Goal: Task Accomplishment & Management: Manage account settings

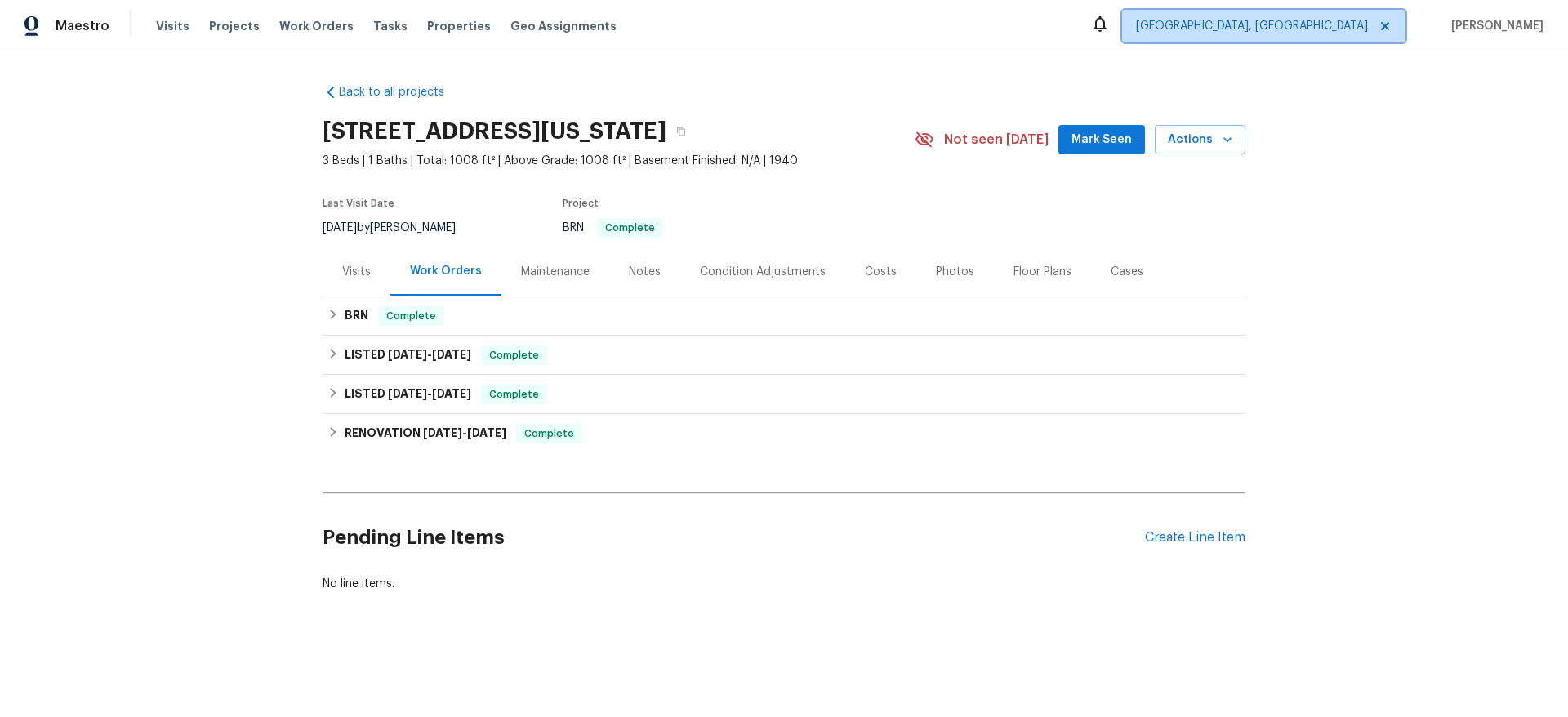
click at [1320, 20] on span "[GEOGRAPHIC_DATA], [GEOGRAPHIC_DATA]" at bounding box center [1251, 26] width 232 height 16
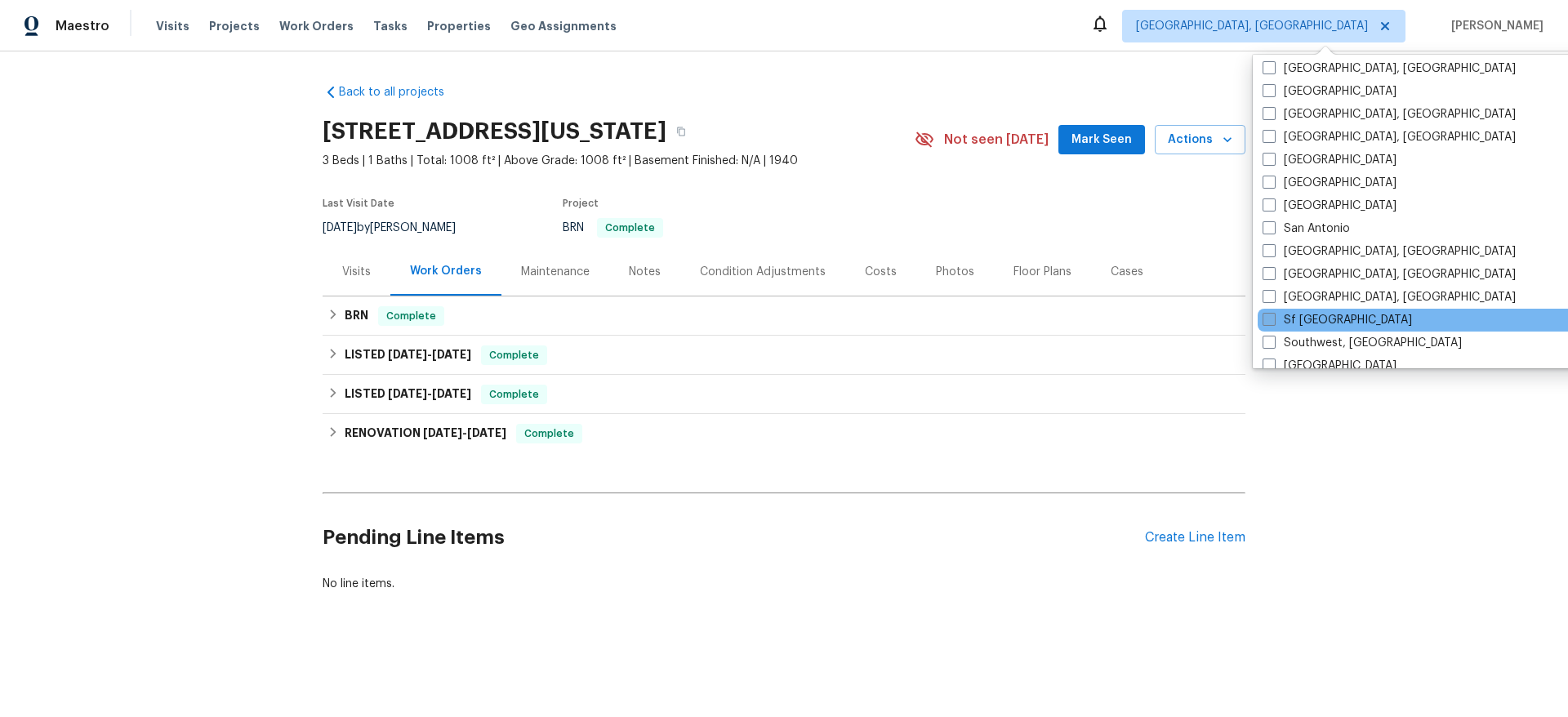
scroll to position [1037, 0]
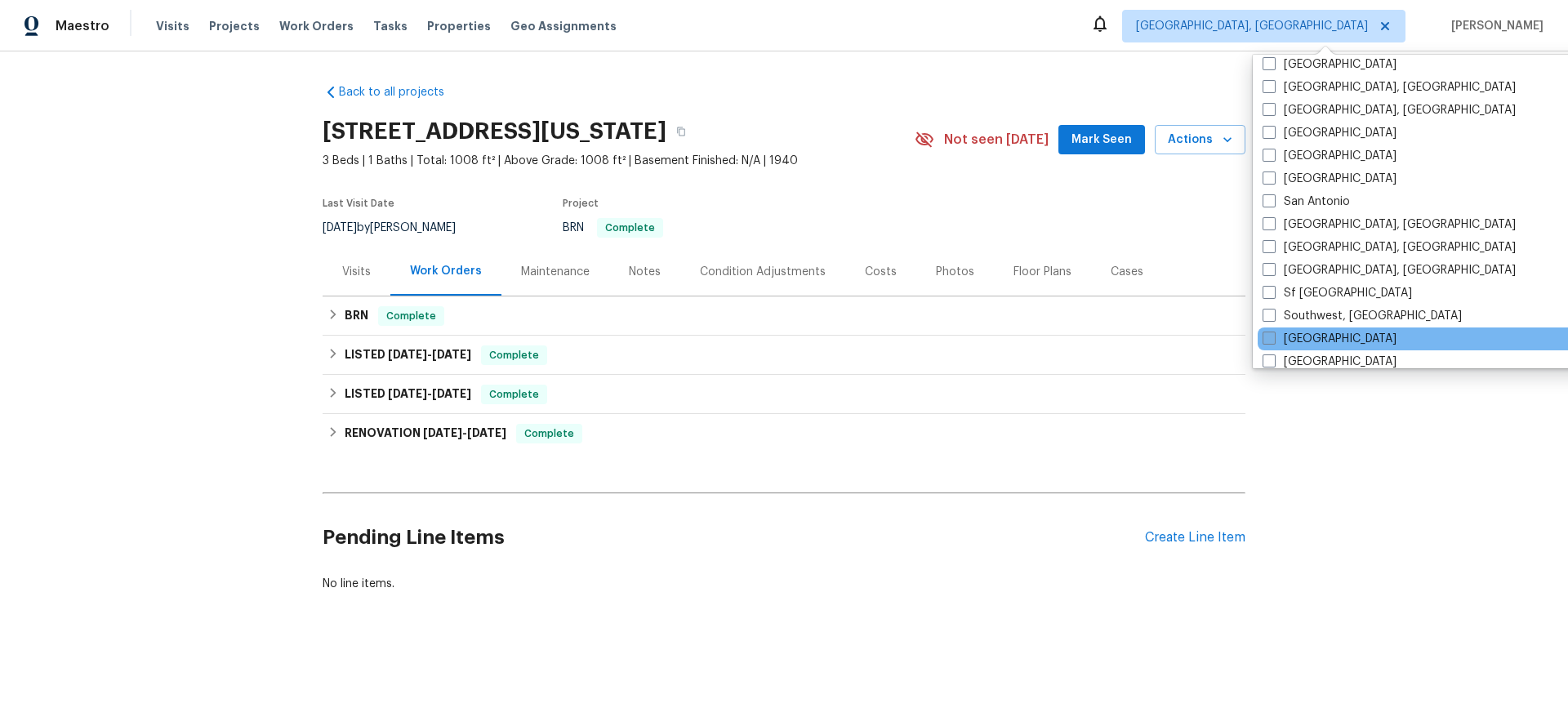
click at [1280, 343] on label "[GEOGRAPHIC_DATA]" at bounding box center [1329, 339] width 134 height 16
click at [1273, 342] on input "[GEOGRAPHIC_DATA]" at bounding box center [1267, 336] width 11 height 11
checkbox input "true"
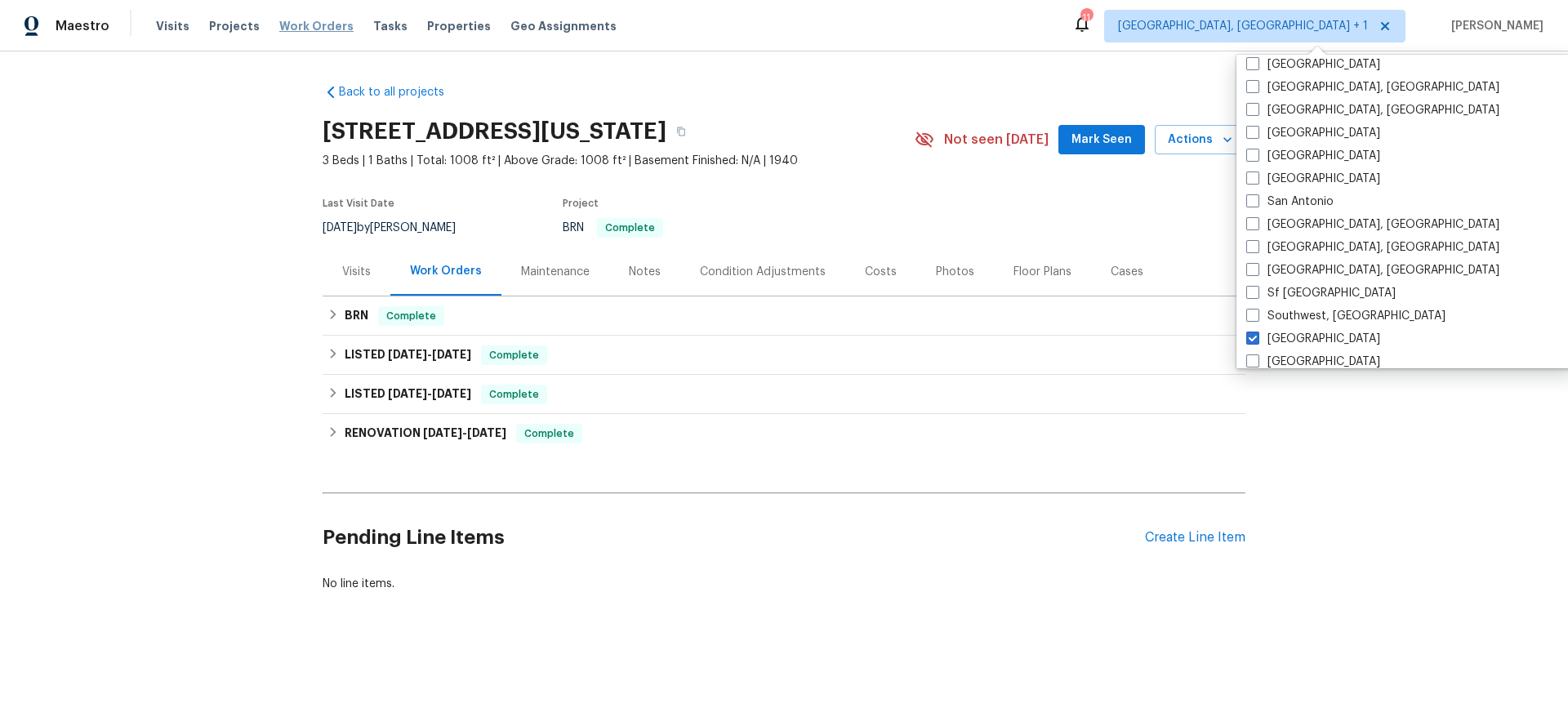
click at [328, 21] on span "Work Orders" at bounding box center [316, 26] width 75 height 16
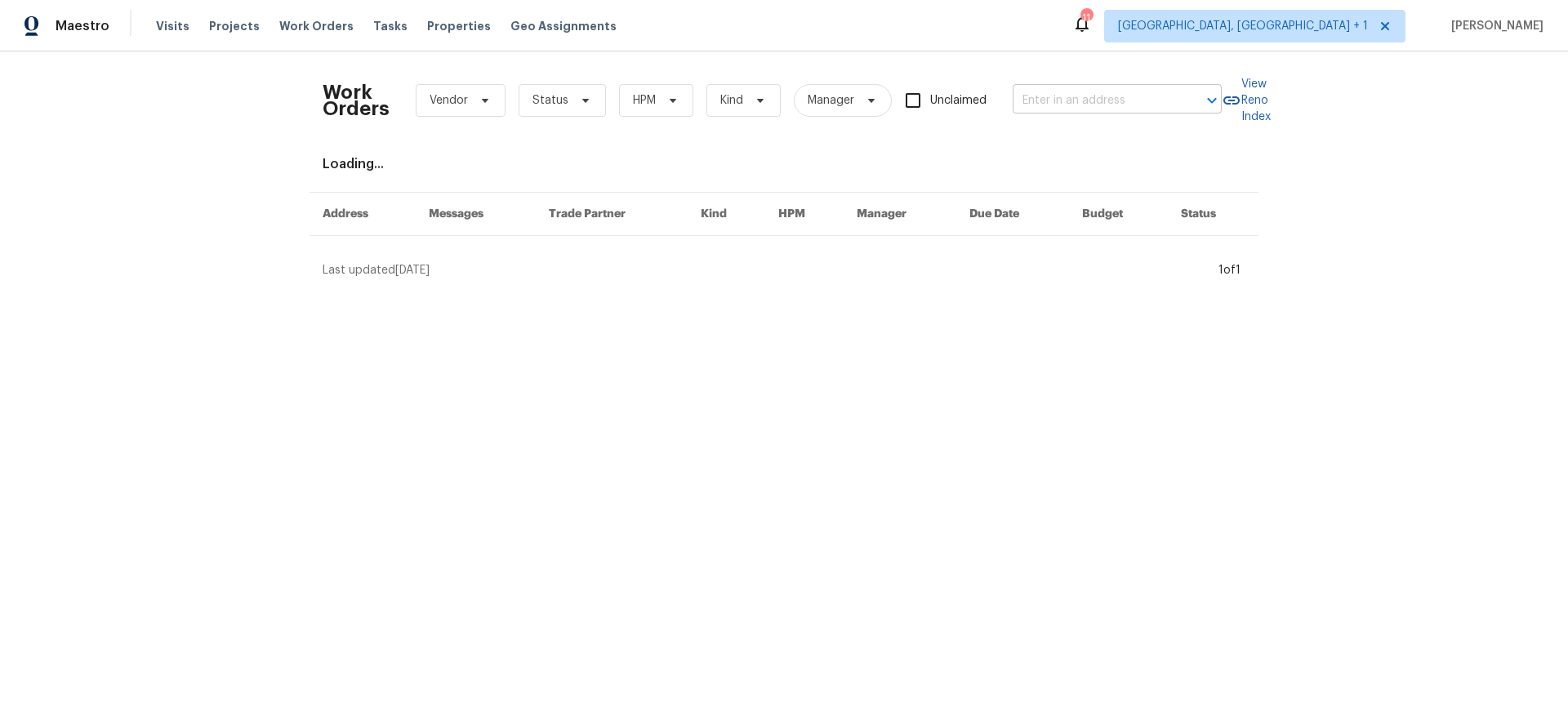
click at [1090, 93] on input "text" at bounding box center [1094, 101] width 163 height 25
type input "26 this"
click at [1098, 137] on li "[STREET_ADDRESS][PERSON_NAME]" at bounding box center [1112, 145] width 209 height 44
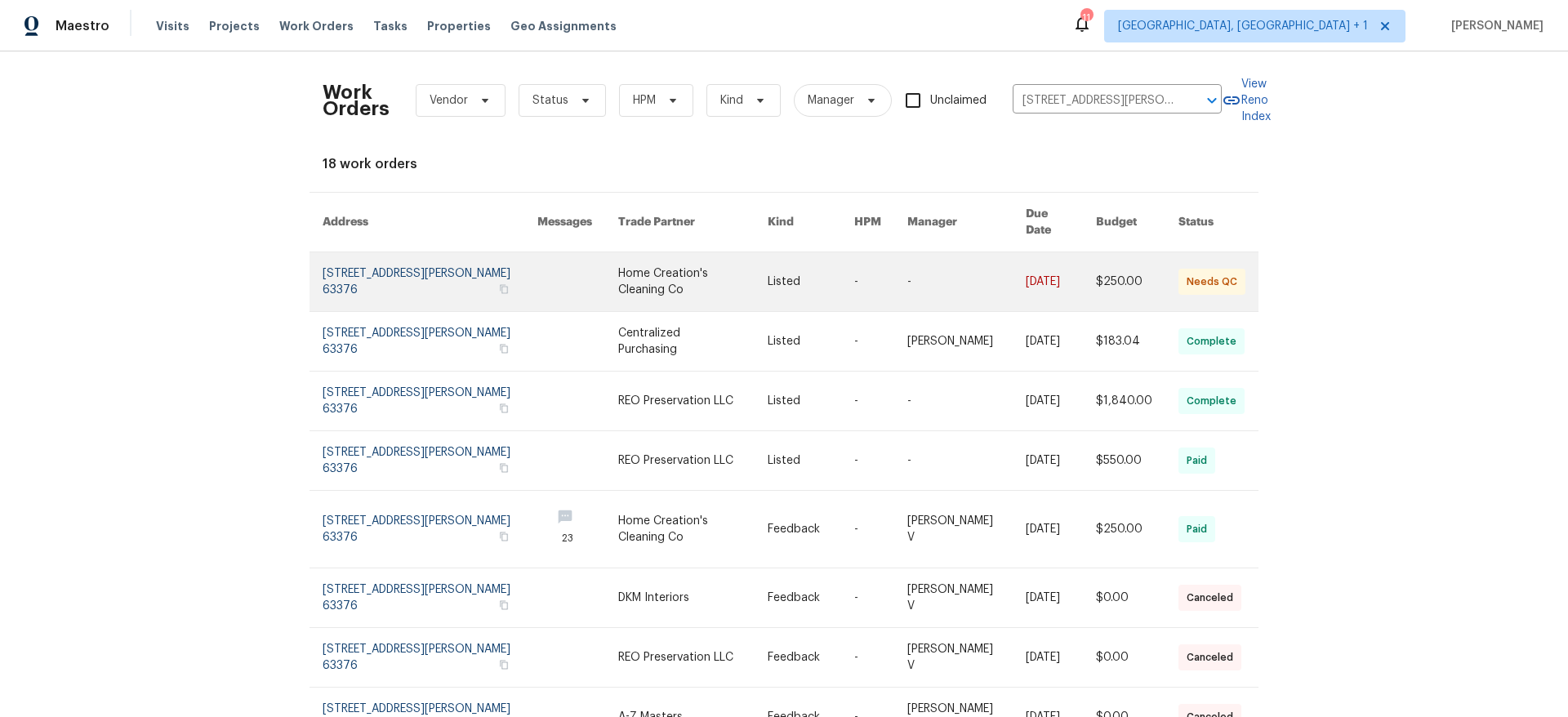
click at [378, 261] on link at bounding box center [430, 282] width 215 height 59
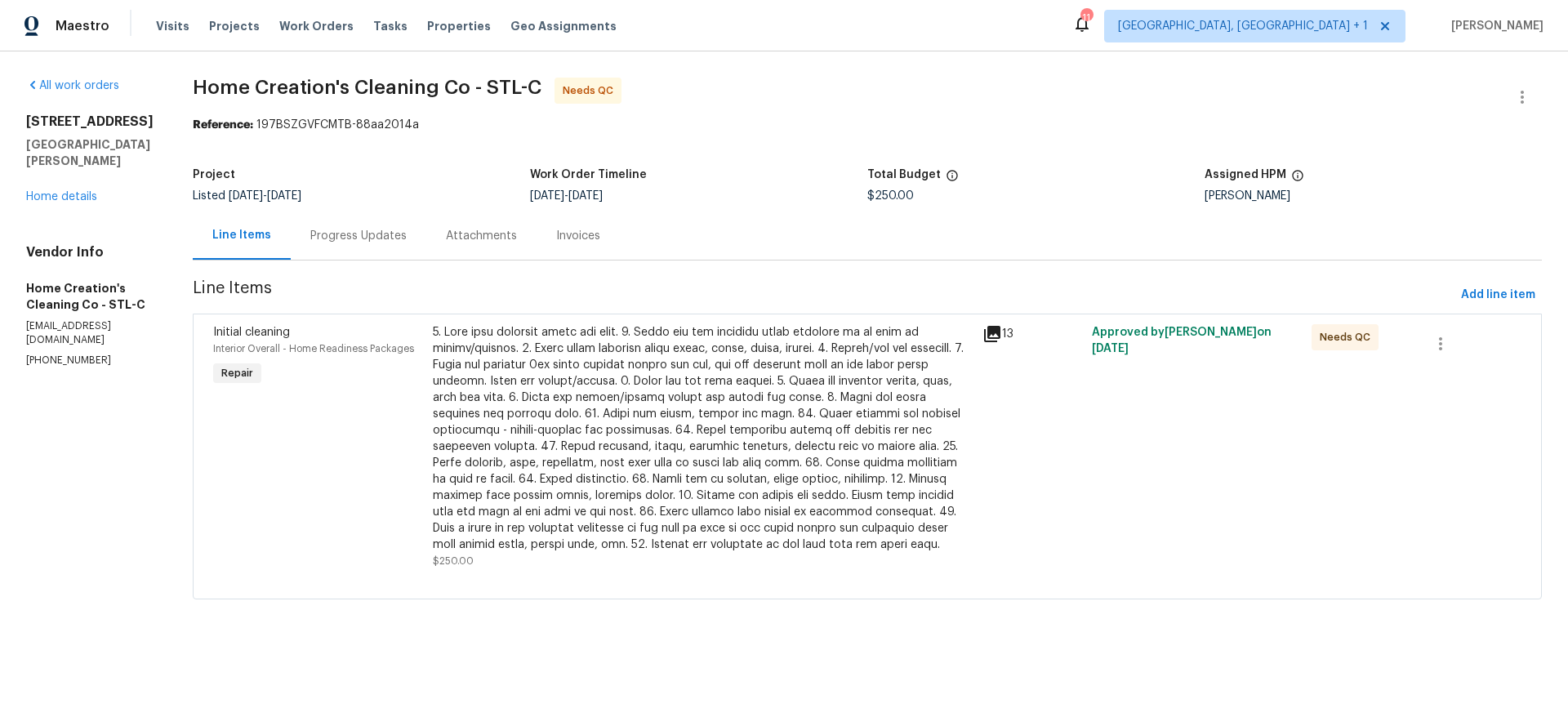
click at [75, 169] on h5 "[GEOGRAPHIC_DATA][PERSON_NAME]" at bounding box center [89, 152] width 127 height 33
click at [77, 227] on div "All work orders [STREET_ADDRESS][PERSON_NAME] Home details Vendor Info Home Cre…" at bounding box center [89, 223] width 127 height 290
click at [77, 202] on link "Home details" at bounding box center [61, 197] width 71 height 11
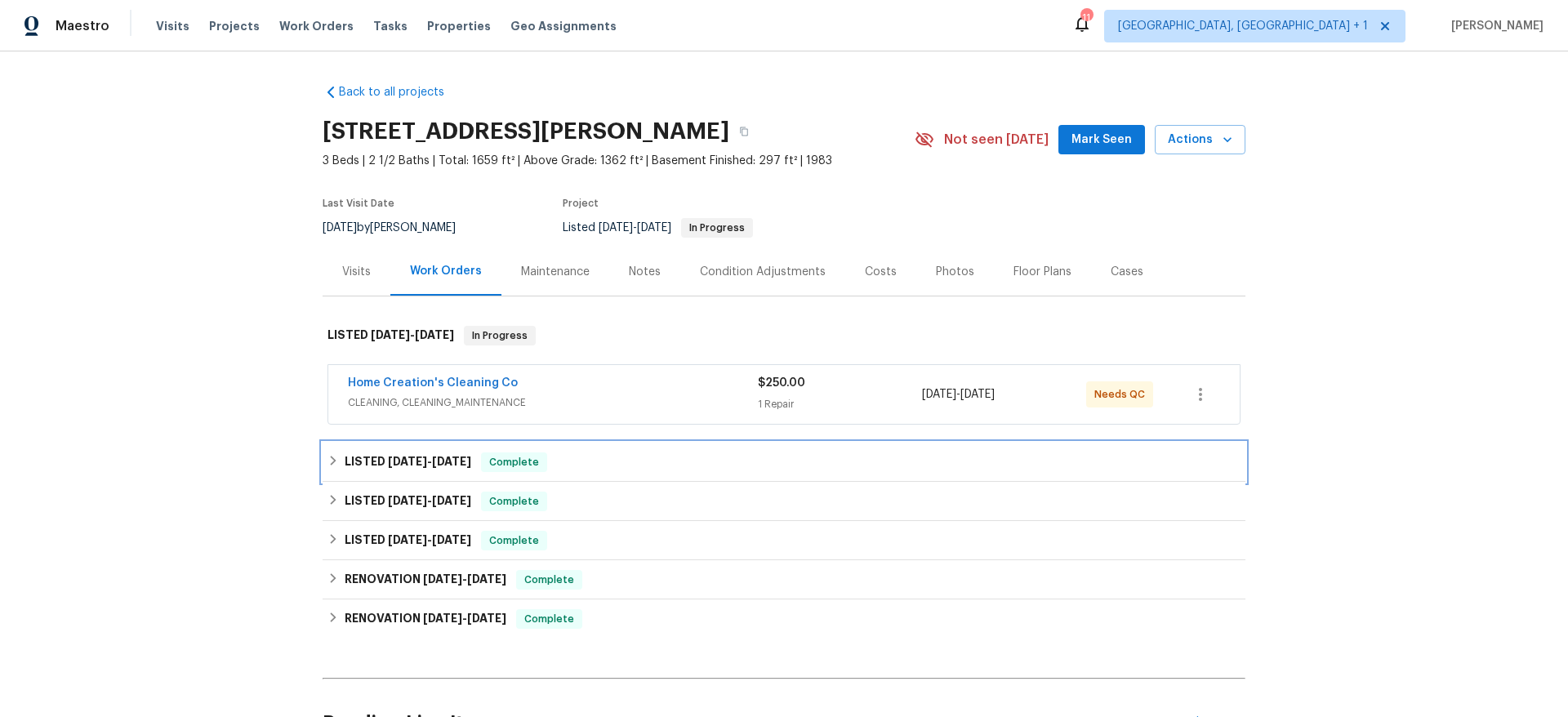
click at [617, 462] on div "LISTED [DATE] - [DATE] Complete" at bounding box center [784, 462] width 913 height 20
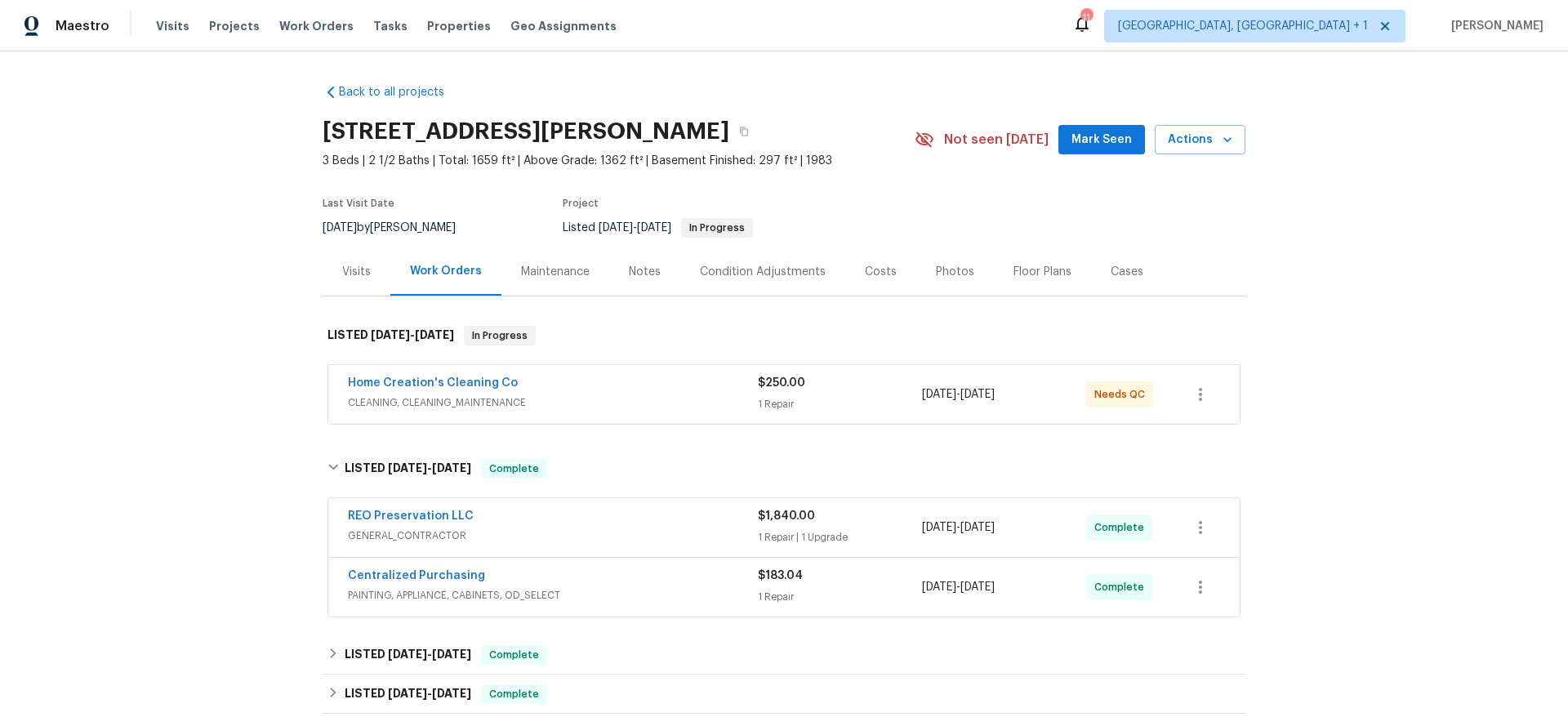
click at [559, 588] on span "PAINTING, APPLIANCE, CABINETS, OD_SELECT" at bounding box center [553, 596] width 410 height 16
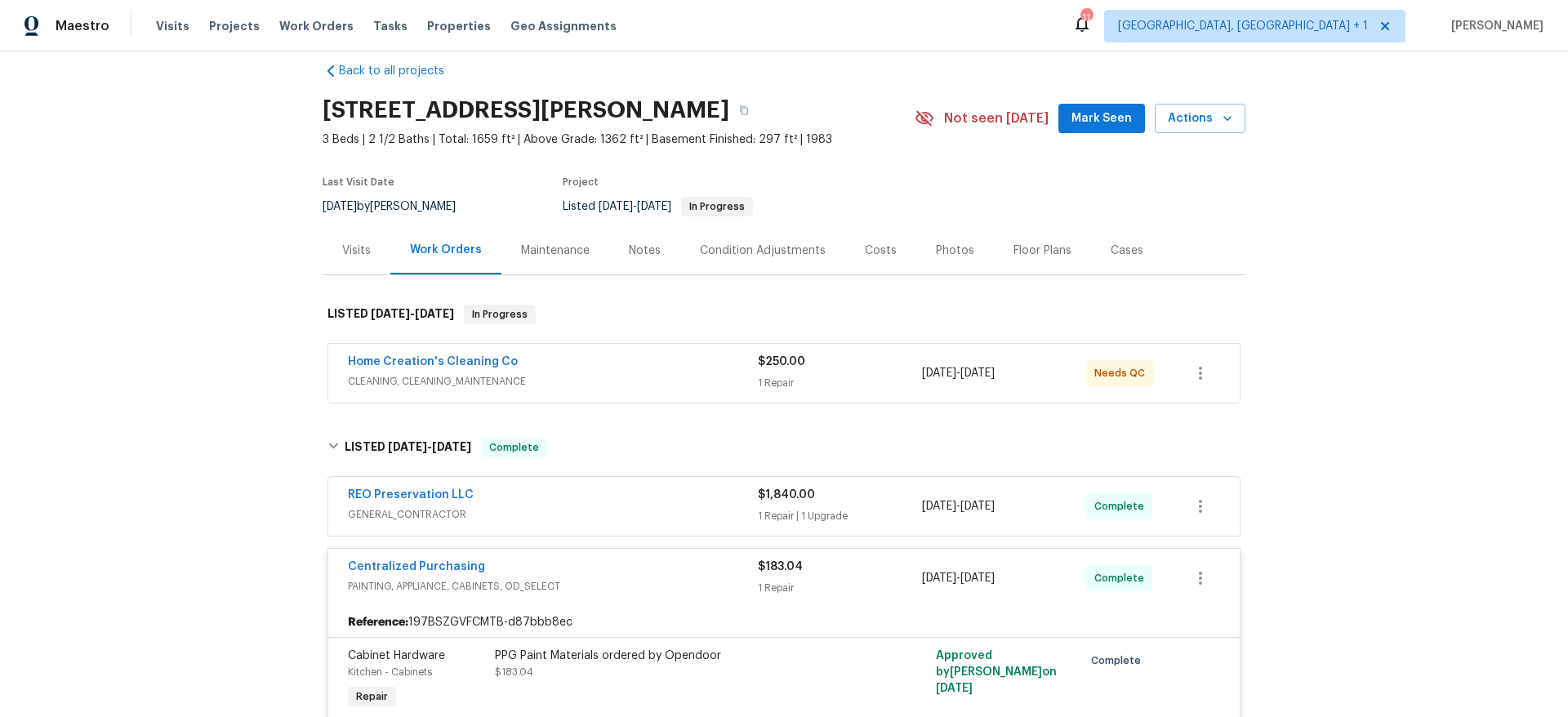
scroll to position [106, 0]
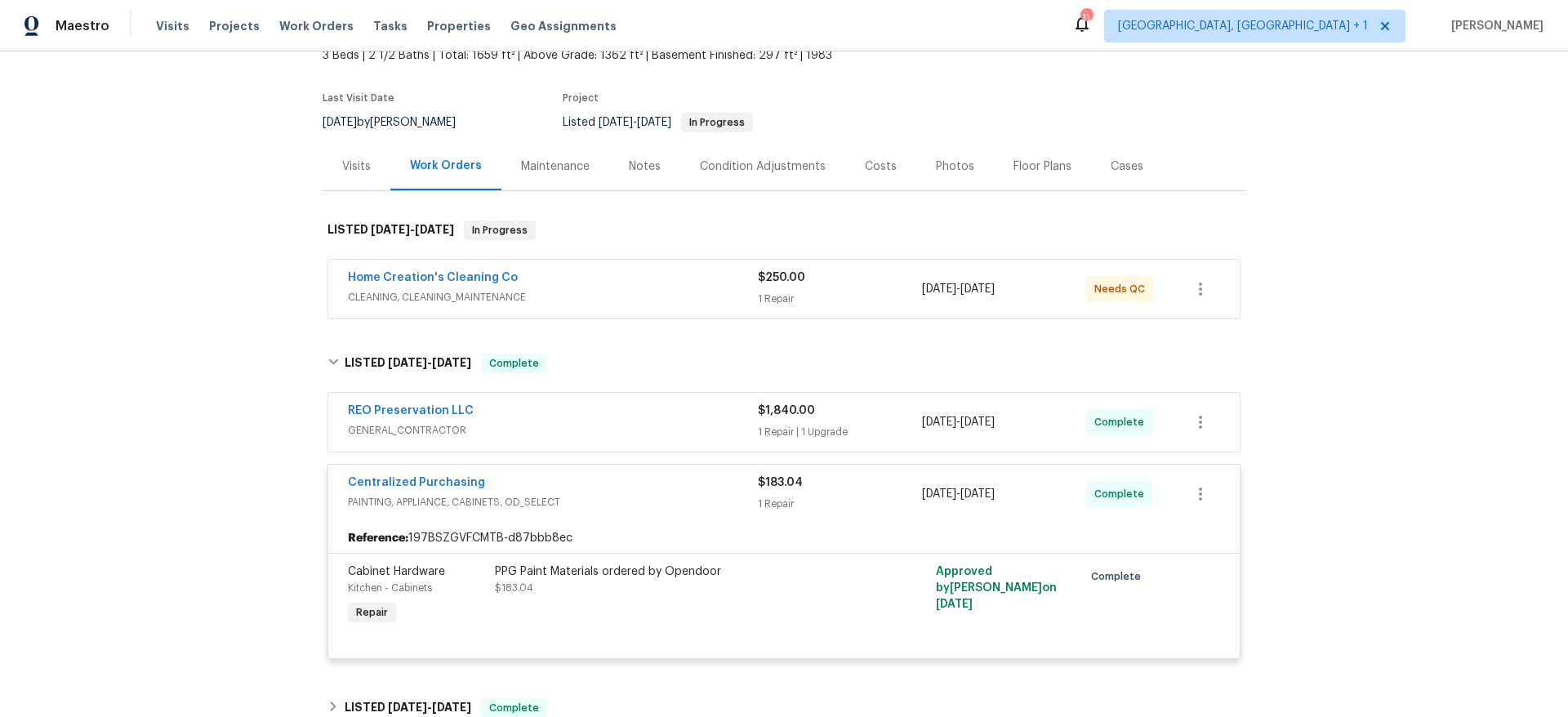
click at [561, 434] on span "GENERAL_CONTRACTOR" at bounding box center [553, 430] width 410 height 16
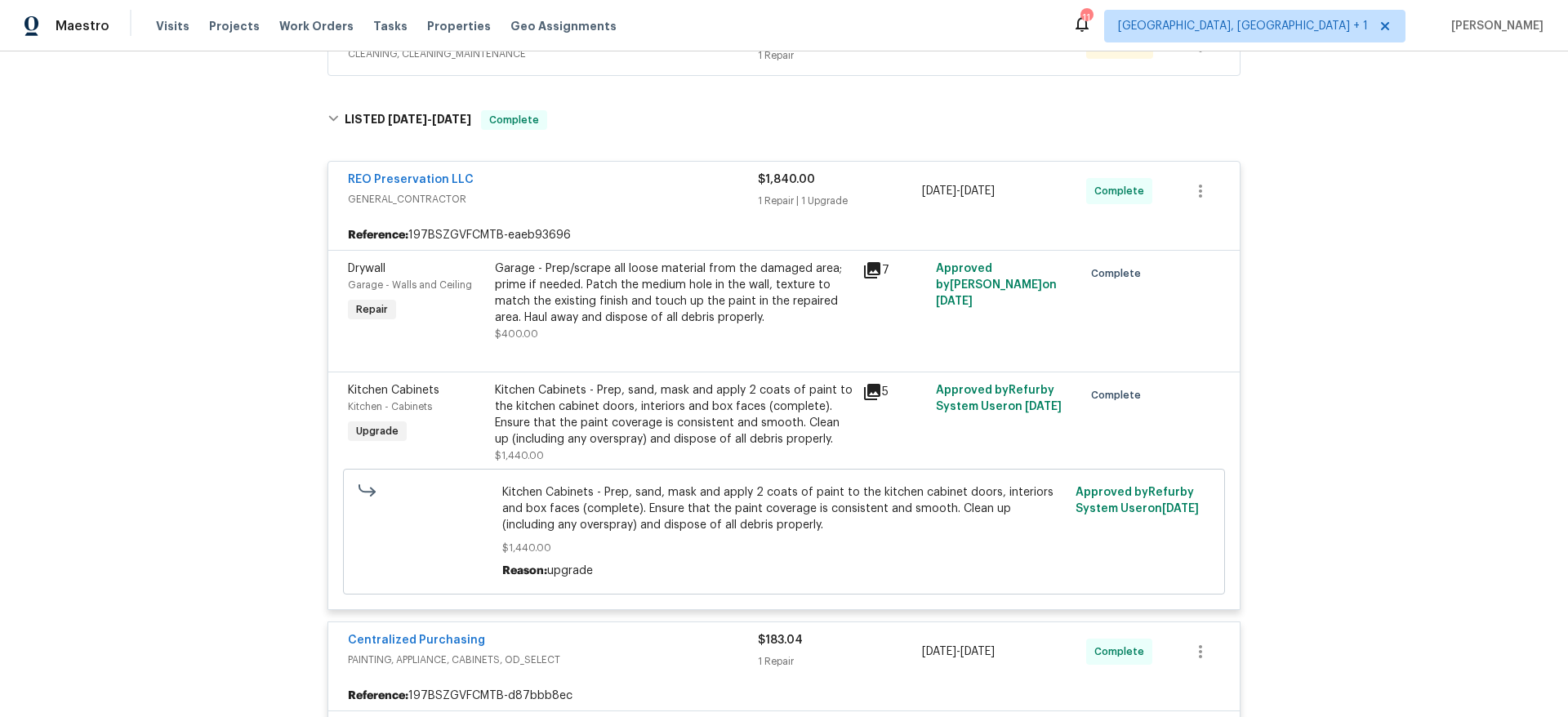
scroll to position [353, 0]
